Goal: Task Accomplishment & Management: Manage account settings

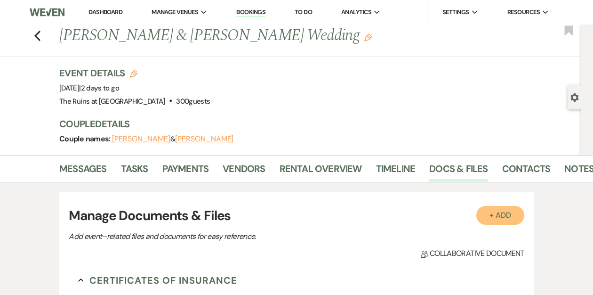
click at [508, 214] on button "+ Add" at bounding box center [501, 215] width 48 height 19
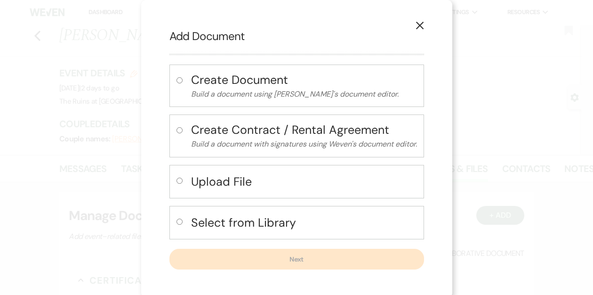
click at [178, 182] on input "radio" at bounding box center [180, 181] width 6 height 6
radio input "true"
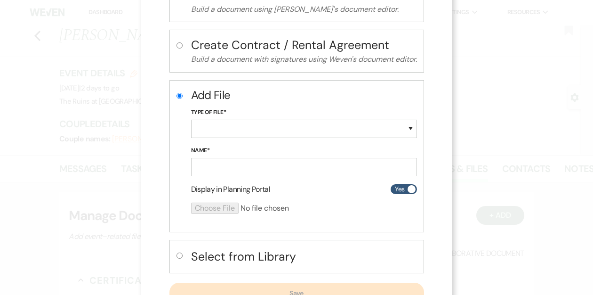
scroll to position [89, 0]
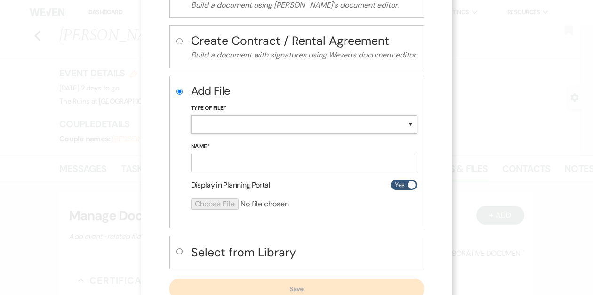
click at [244, 124] on select "Special Event Insurance Vendor Certificate of Insurance Contracts / Rental Agre…" at bounding box center [304, 124] width 226 height 18
select select "24"
click at [191, 115] on select "Special Event Insurance Vendor Certificate of Insurance Contracts / Rental Agre…" at bounding box center [304, 124] width 226 height 18
click at [209, 166] on input "Name*" at bounding box center [304, 163] width 226 height 18
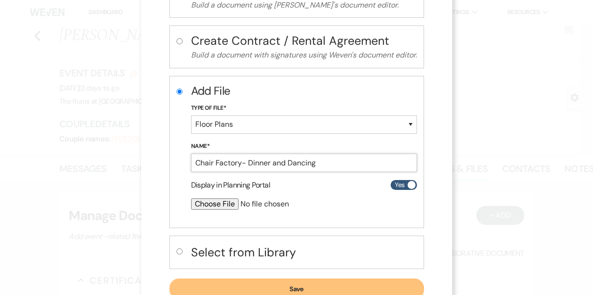
type input "Chair Factory- Dinner and Dancing"
click at [209, 202] on input "file" at bounding box center [279, 203] width 176 height 11
type input "C:\fakepath\Michael and Mark Chair Factory .pdf"
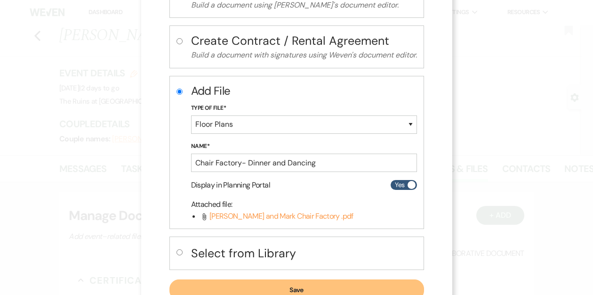
click at [232, 285] on button "Save" at bounding box center [297, 289] width 255 height 21
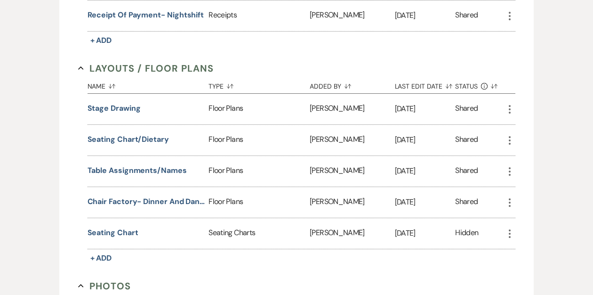
scroll to position [2200, 0]
click at [105, 252] on span "+ Add" at bounding box center [101, 257] width 22 height 10
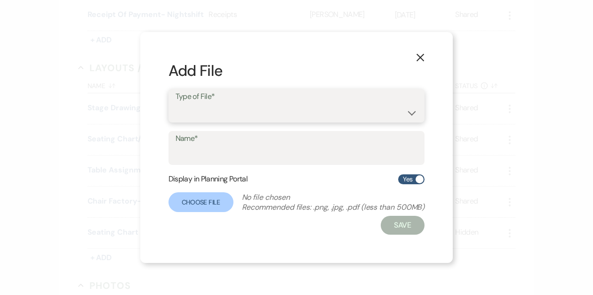
click at [204, 114] on select "Event Maps Floor Plans Rain Plan Seating Charts Venue Layout" at bounding box center [297, 112] width 243 height 18
select select "24"
click at [176, 103] on select "Event Maps Floor Plans Rain Plan Seating Charts Venue Layout" at bounding box center [297, 112] width 243 height 18
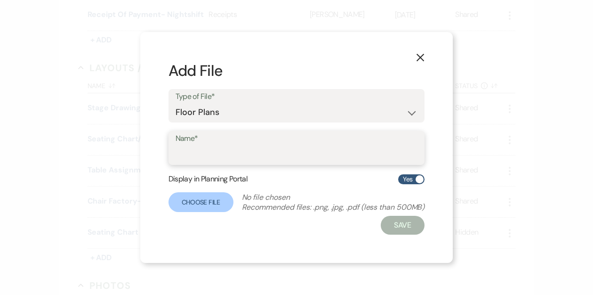
click at [200, 155] on input "Name*" at bounding box center [297, 155] width 243 height 18
type input "R"
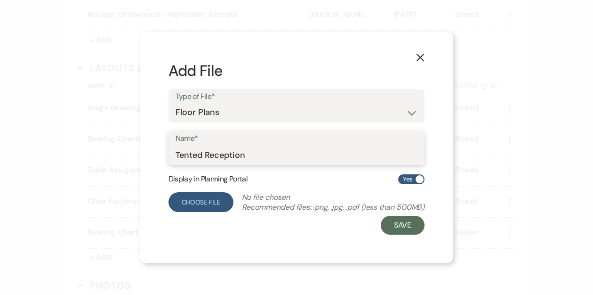
type input "Tented Reception"
click at [186, 202] on label "Choose File" at bounding box center [201, 202] width 65 height 20
click at [0, 0] on input "Choose File" at bounding box center [0, 0] width 0 height 0
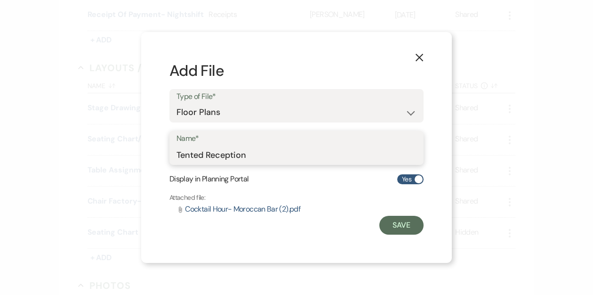
drag, startPoint x: 249, startPoint y: 157, endPoint x: 168, endPoint y: 156, distance: 81.5
click at [168, 156] on div "X Add File Type of File* Event Maps Floor Plans Rain Plan Seating Charts Venue …" at bounding box center [296, 147] width 311 height 231
type input "M"
type input "Cocktail Hour"
click at [469, 218] on div "X Add File Type of File* Event Maps Floor Plans Rain Plan Seating Charts Venue …" at bounding box center [296, 147] width 593 height 295
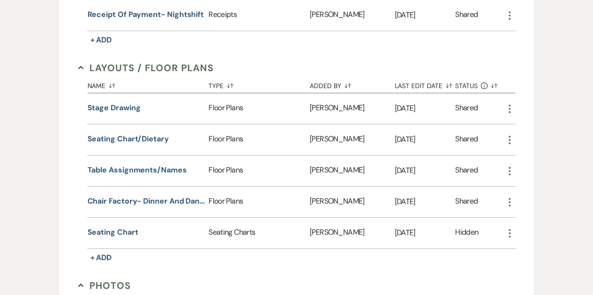
scroll to position [2203, 0]
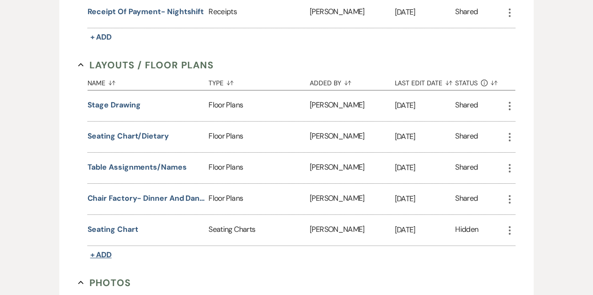
click at [101, 250] on span "+ Add" at bounding box center [101, 255] width 22 height 10
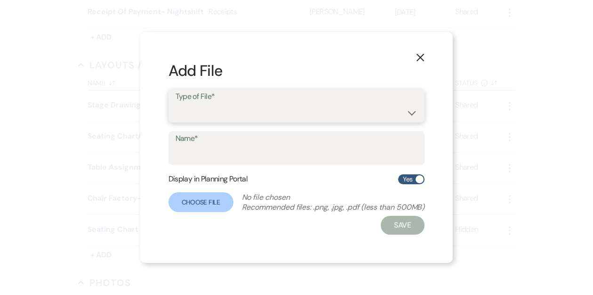
click at [229, 107] on select "Event Maps Floor Plans Rain Plan Seating Charts Venue Layout" at bounding box center [297, 112] width 243 height 18
select select "24"
click at [176, 103] on select "Event Maps Floor Plans Rain Plan Seating Charts Venue Layout" at bounding box center [297, 112] width 243 height 18
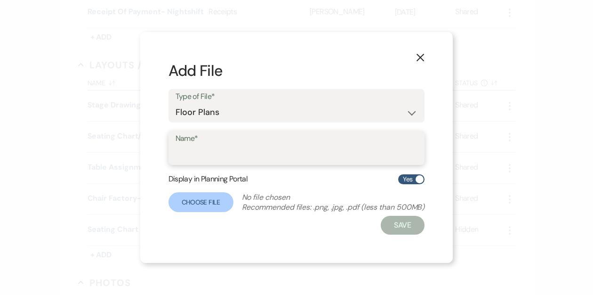
click at [219, 155] on input "Name*" at bounding box center [297, 155] width 243 height 18
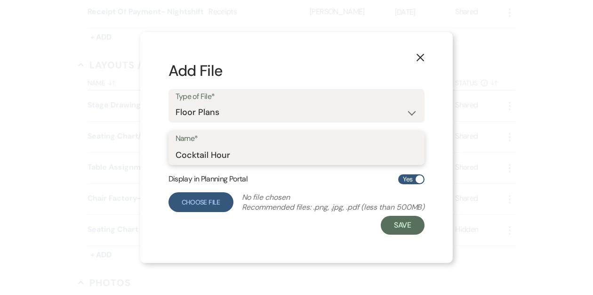
type input "Cocktail Hour"
click at [205, 201] on label "Choose File" at bounding box center [201, 202] width 65 height 20
click at [0, 0] on input "Choose File" at bounding box center [0, 0] width 0 height 0
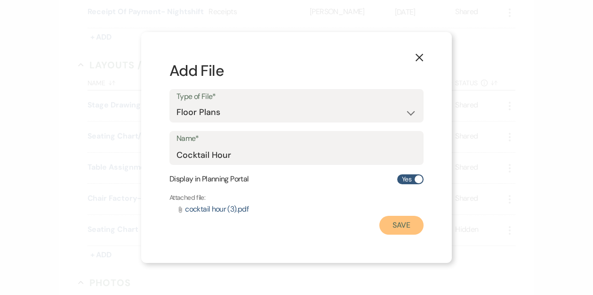
click at [396, 226] on button "Save" at bounding box center [402, 225] width 44 height 19
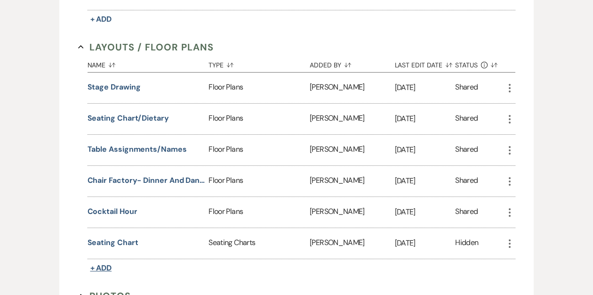
click at [105, 263] on span "+ Add" at bounding box center [101, 268] width 22 height 10
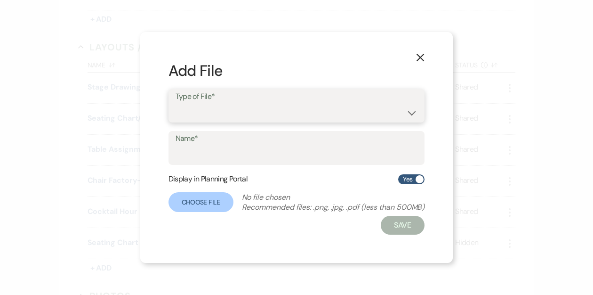
click at [202, 111] on select "Event Maps Floor Plans Rain Plan Seating Charts Venue Layout" at bounding box center [297, 112] width 243 height 18
select select "24"
click at [176, 103] on select "Event Maps Floor Plans Rain Plan Seating Charts Venue Layout" at bounding box center [297, 112] width 243 height 18
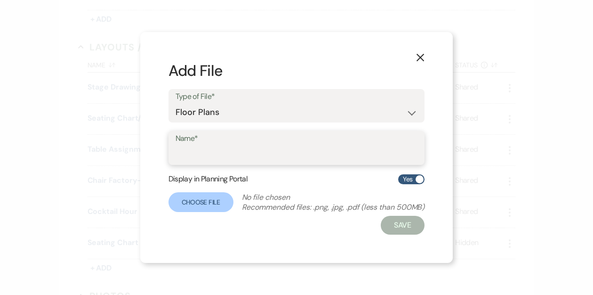
click at [202, 150] on input "Name*" at bounding box center [297, 155] width 243 height 18
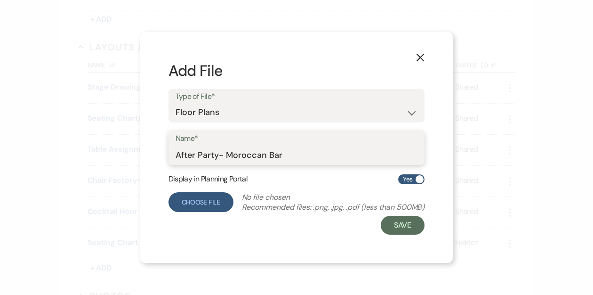
type input "After Party- Moroccan Bar"
click at [201, 206] on label "Choose File" at bounding box center [201, 202] width 65 height 20
click at [0, 0] on input "Choose File" at bounding box center [0, 0] width 0 height 0
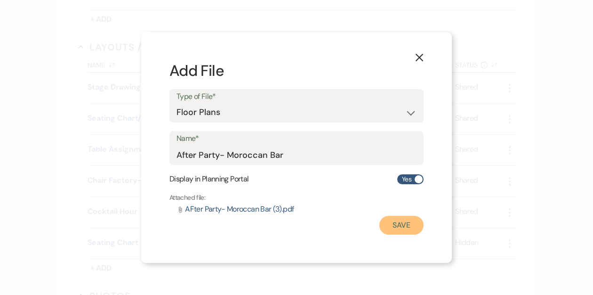
click at [390, 223] on button "Save" at bounding box center [402, 225] width 44 height 19
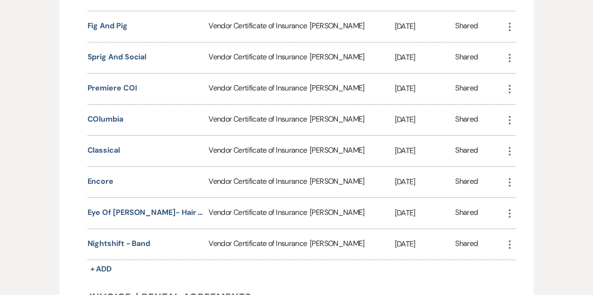
scroll to position [0, 0]
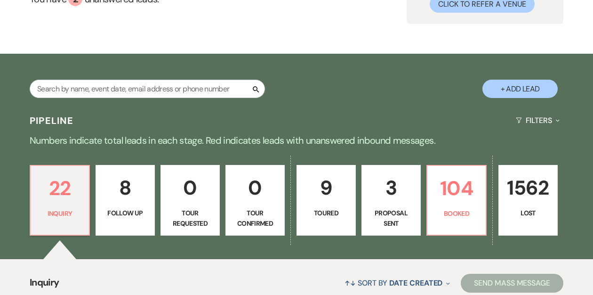
scroll to position [104, 0]
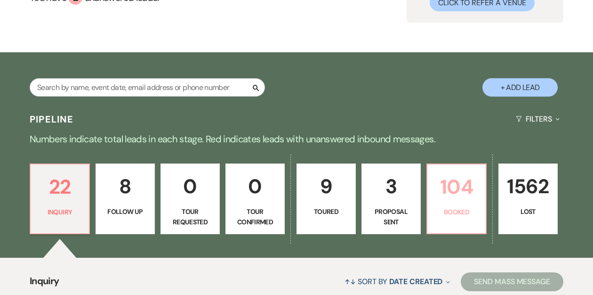
click at [448, 202] on p "104" at bounding box center [456, 187] width 47 height 32
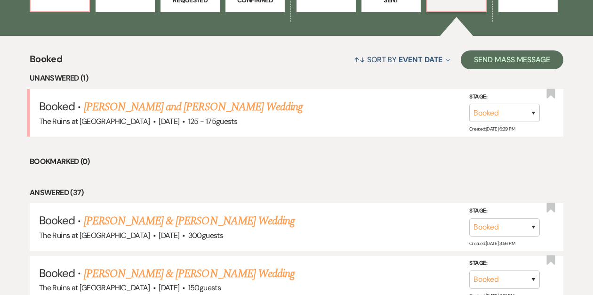
scroll to position [335, 0]
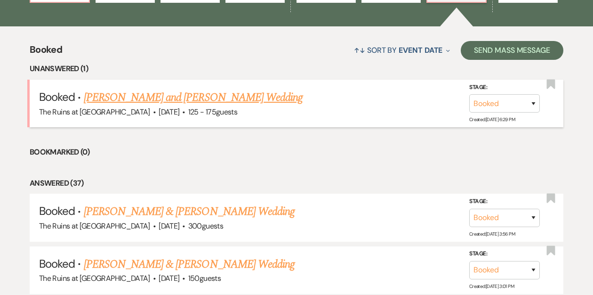
click at [219, 97] on link "[PERSON_NAME] and [PERSON_NAME] Wedding" at bounding box center [193, 97] width 219 height 17
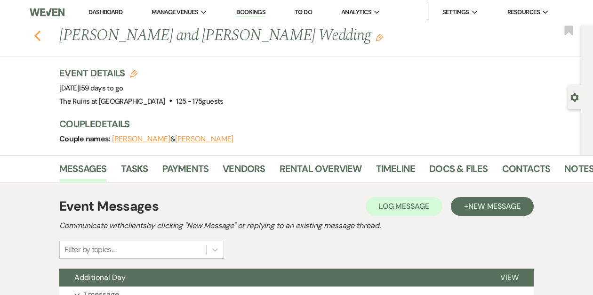
click at [37, 40] on icon "Previous" at bounding box center [37, 35] width 7 height 11
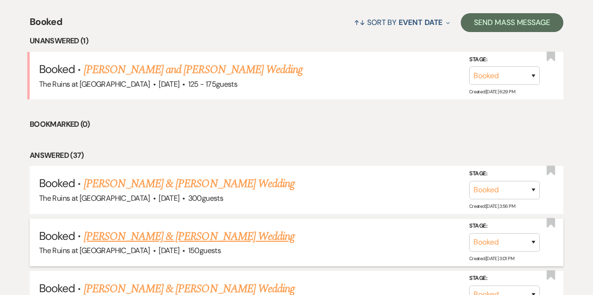
scroll to position [374, 0]
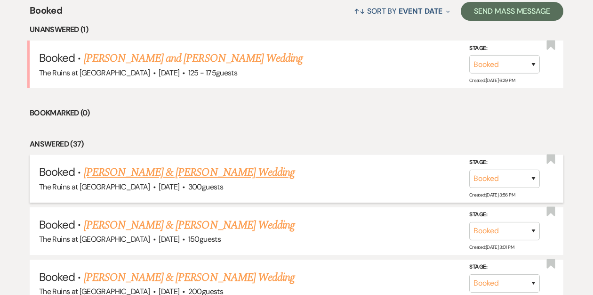
click at [148, 171] on link "[PERSON_NAME] & [PERSON_NAME] Wedding" at bounding box center [189, 172] width 211 height 17
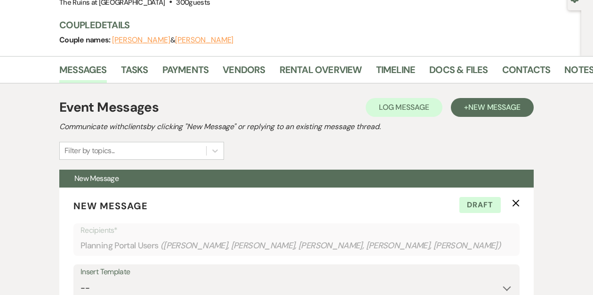
scroll to position [114, 0]
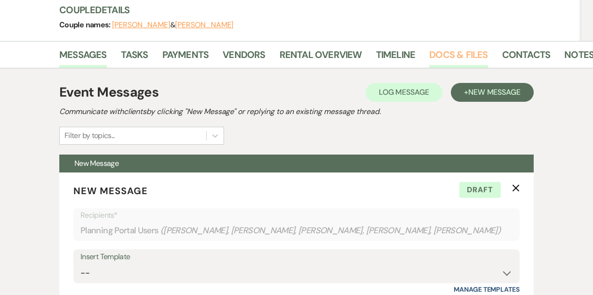
click at [473, 55] on link "Docs & Files" at bounding box center [458, 57] width 58 height 21
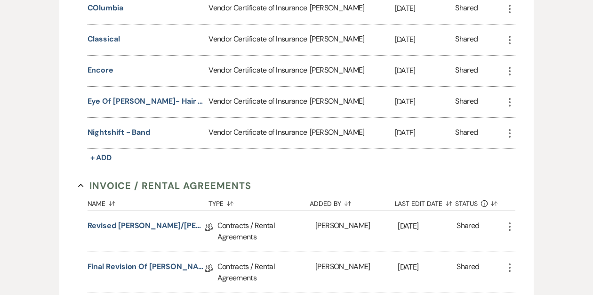
scroll to position [471, 0]
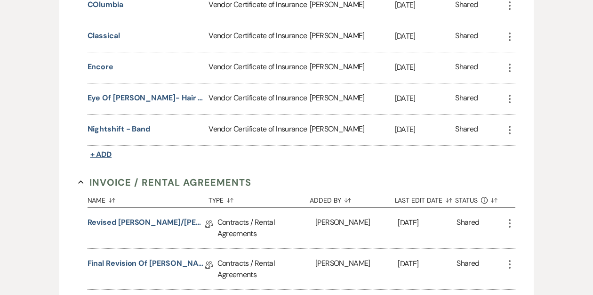
click at [104, 152] on span "+ Add" at bounding box center [101, 154] width 22 height 10
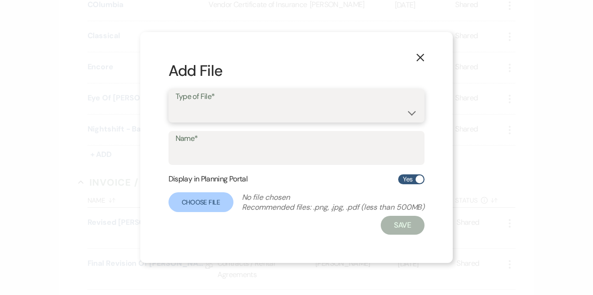
click at [204, 112] on select "Special Event Insurance Vendor Certificate of Insurance" at bounding box center [297, 112] width 243 height 18
select select "18"
click at [176, 103] on select "Special Event Insurance Vendor Certificate of Insurance" at bounding box center [297, 112] width 243 height 18
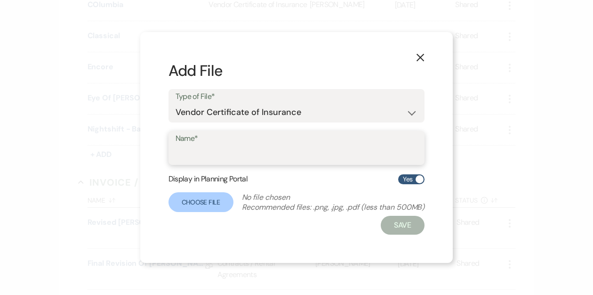
click at [186, 153] on input "Name*" at bounding box center [297, 155] width 243 height 18
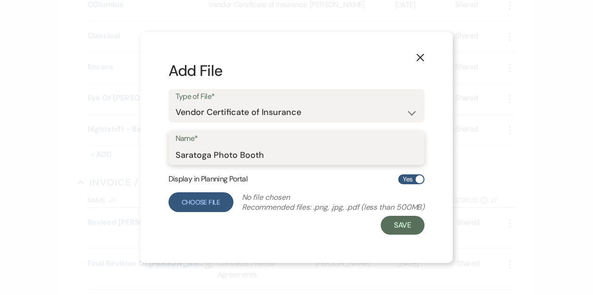
type input "Saratoga Photo Booth"
click at [189, 200] on label "Choose File" at bounding box center [201, 202] width 65 height 20
click at [0, 0] on input "Choose File" at bounding box center [0, 0] width 0 height 0
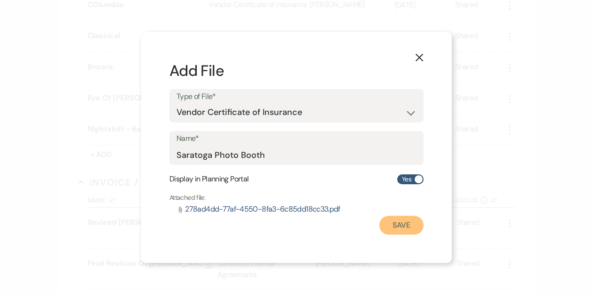
click at [398, 224] on button "Save" at bounding box center [402, 225] width 44 height 19
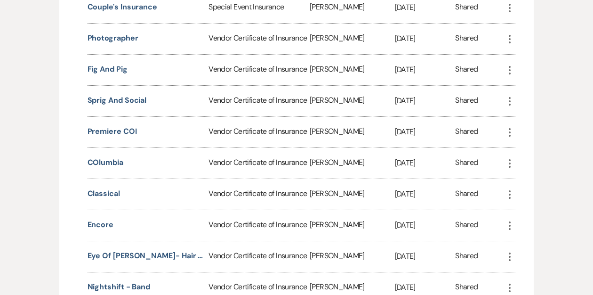
scroll to position [0, 0]
